Goal: Browse casually: Explore the website without a specific task or goal

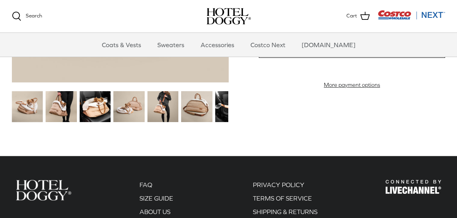
scroll to position [955, 0]
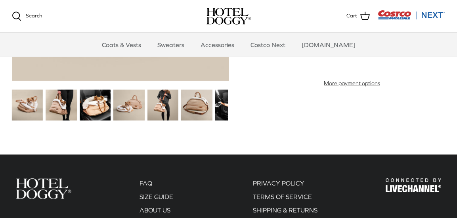
click at [89, 105] on img at bounding box center [95, 105] width 31 height 31
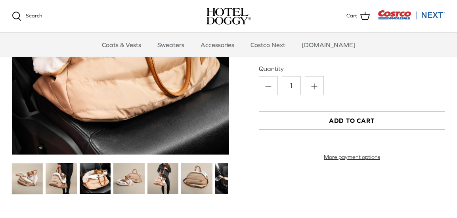
scroll to position [883, 0]
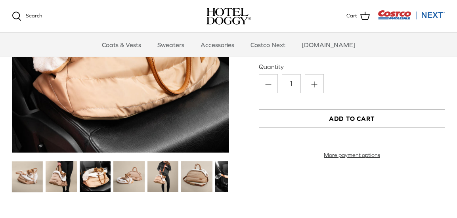
click at [132, 176] on img at bounding box center [128, 176] width 31 height 31
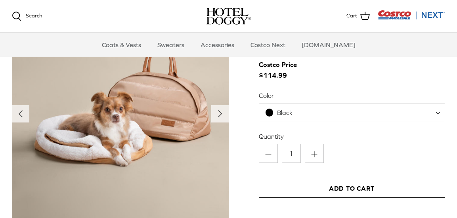
scroll to position [813, 0]
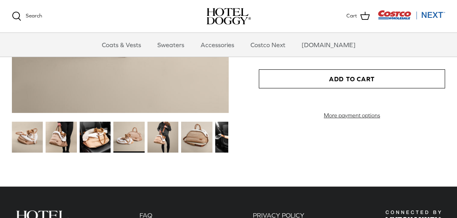
click at [160, 142] on img at bounding box center [162, 137] width 31 height 31
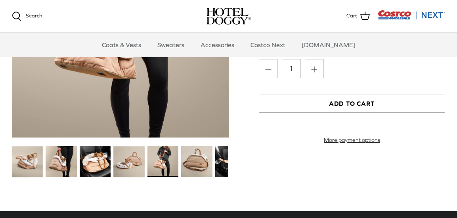
click at [196, 160] on img at bounding box center [196, 161] width 31 height 31
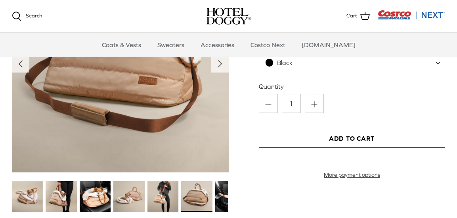
scroll to position [866, 0]
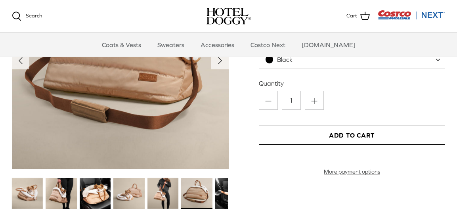
click at [219, 185] on img at bounding box center [230, 193] width 31 height 31
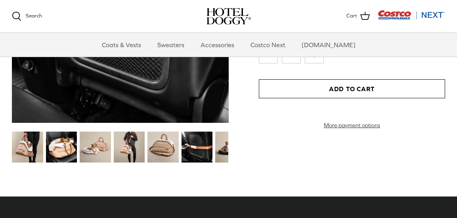
scroll to position [914, 0]
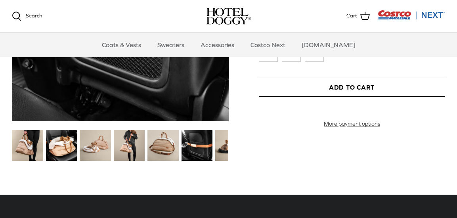
click at [223, 145] on img at bounding box center [230, 145] width 31 height 31
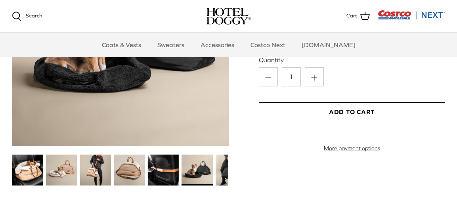
click at [223, 169] on img at bounding box center [231, 169] width 31 height 31
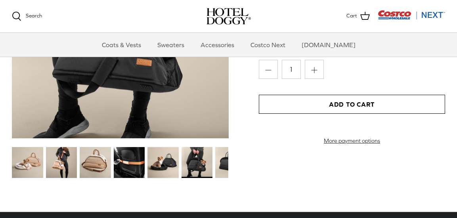
scroll to position [898, 0]
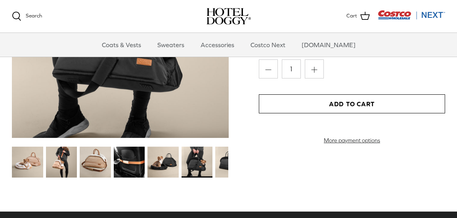
click at [223, 169] on img at bounding box center [230, 162] width 31 height 31
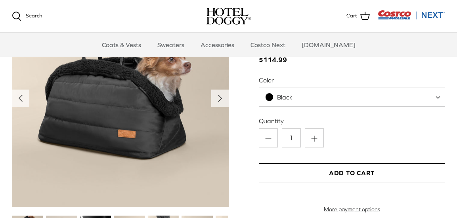
scroll to position [817, 0]
